Goal: Browse casually: Explore the website without a specific task or goal

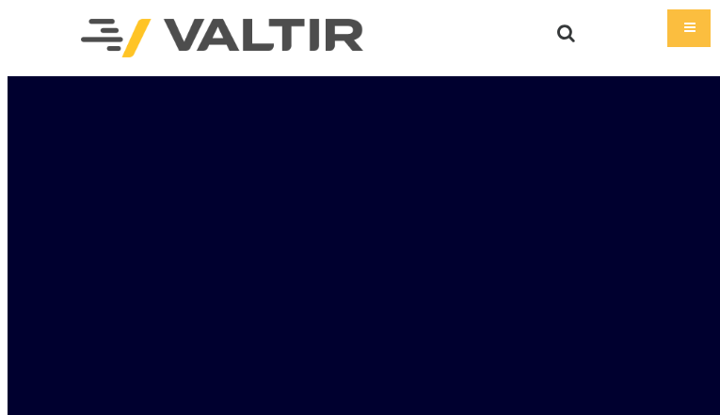
click at [0, 0] on aside "We are using cookies to give you the best experience on our website. You can fi…" at bounding box center [0, 0] width 0 height 0
